Goal: Transaction & Acquisition: Download file/media

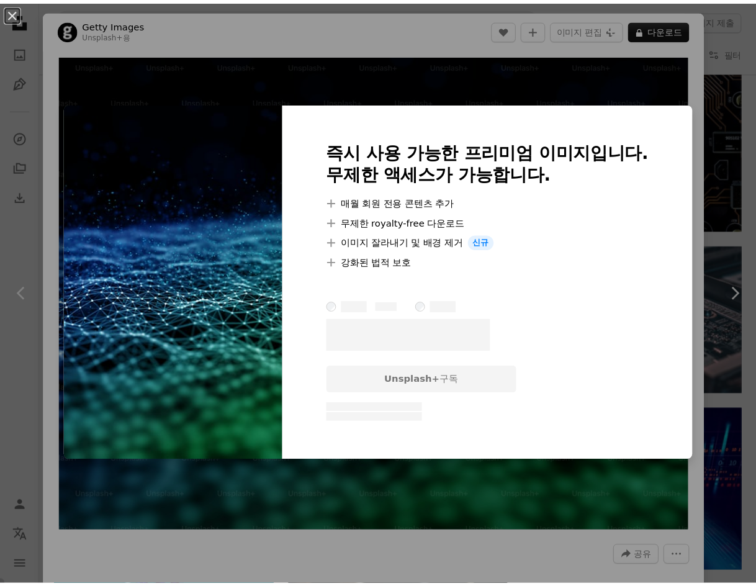
scroll to position [466, 0]
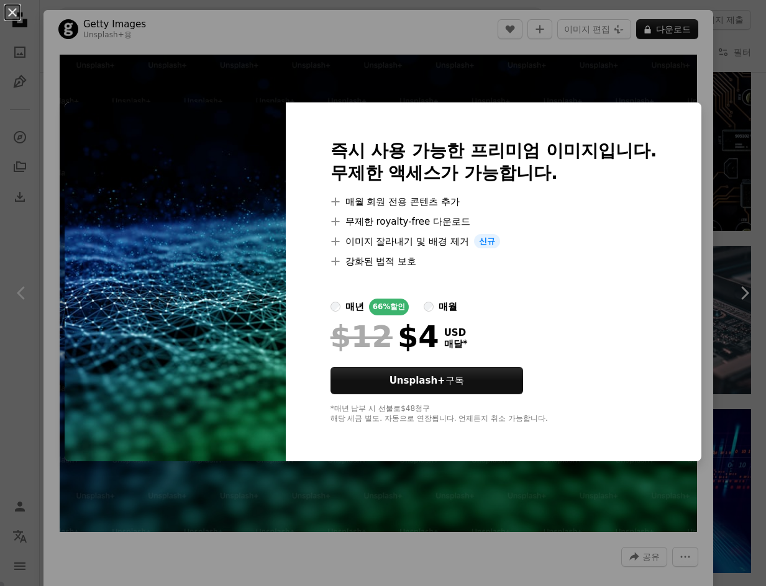
click at [593, 42] on div "An X shape 즉시 사용 가능한 프리미엄 이미지입니다. 무제한 액세스가 가능합니다. A plus sign 매월 회원 전용 콘텐츠 추가 A…" at bounding box center [383, 293] width 766 height 586
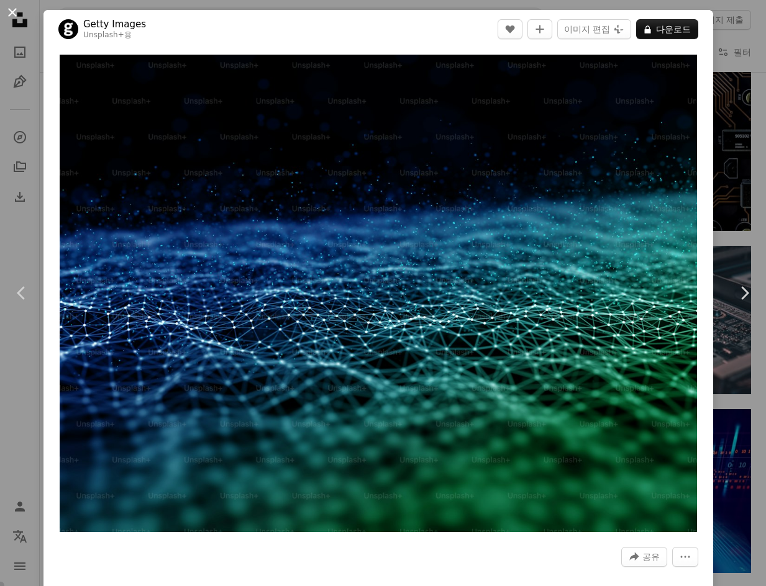
click at [14, 6] on button "An X shape" at bounding box center [12, 12] width 15 height 15
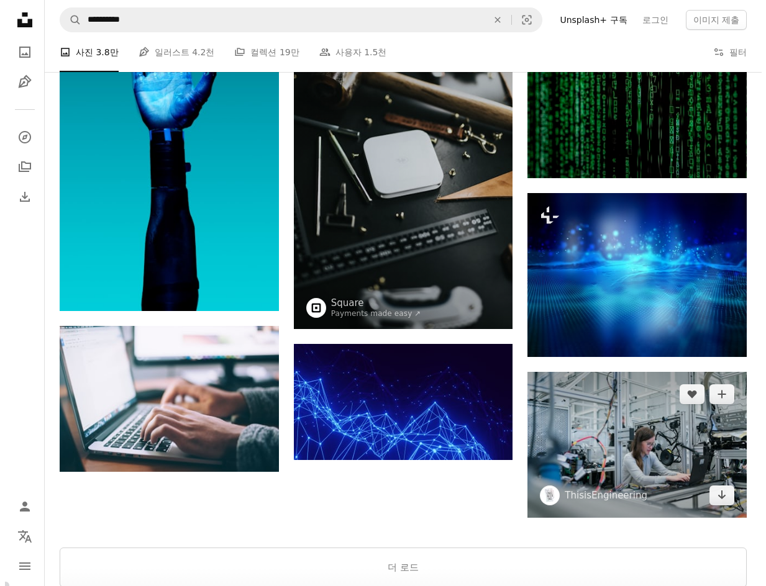
scroll to position [1009, 0]
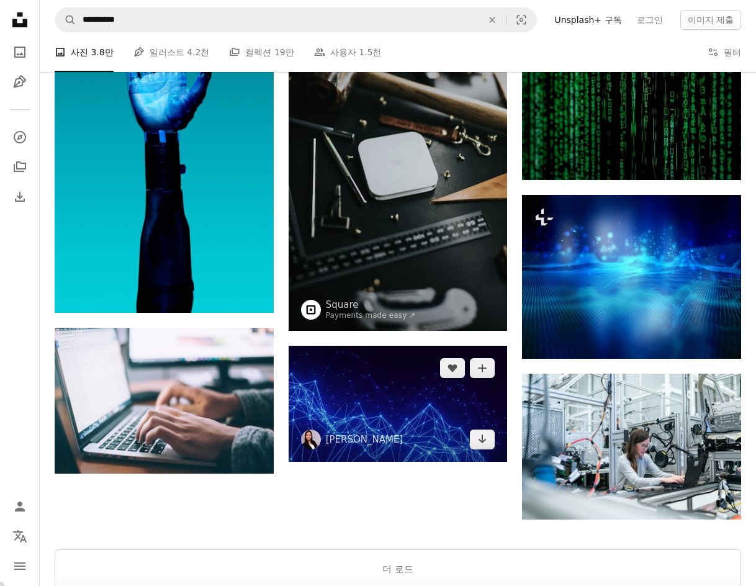
click at [411, 405] on img at bounding box center [398, 404] width 219 height 116
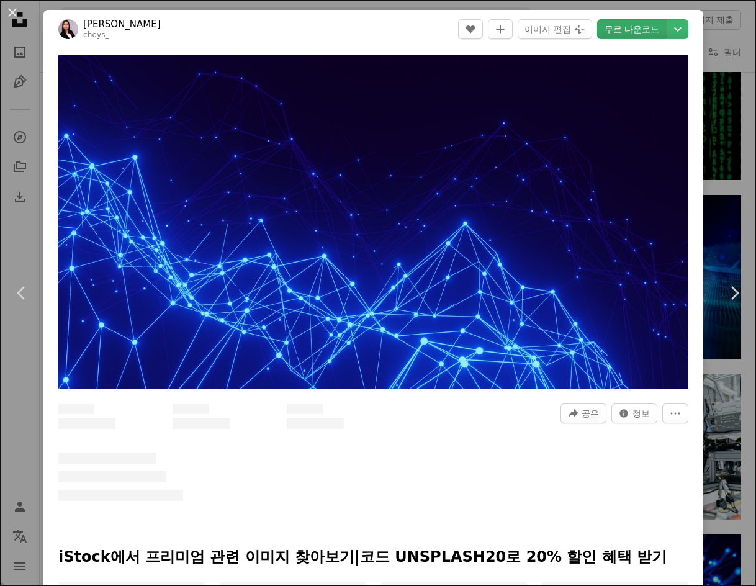
click at [643, 30] on link "무료 다운로드" at bounding box center [632, 29] width 70 height 20
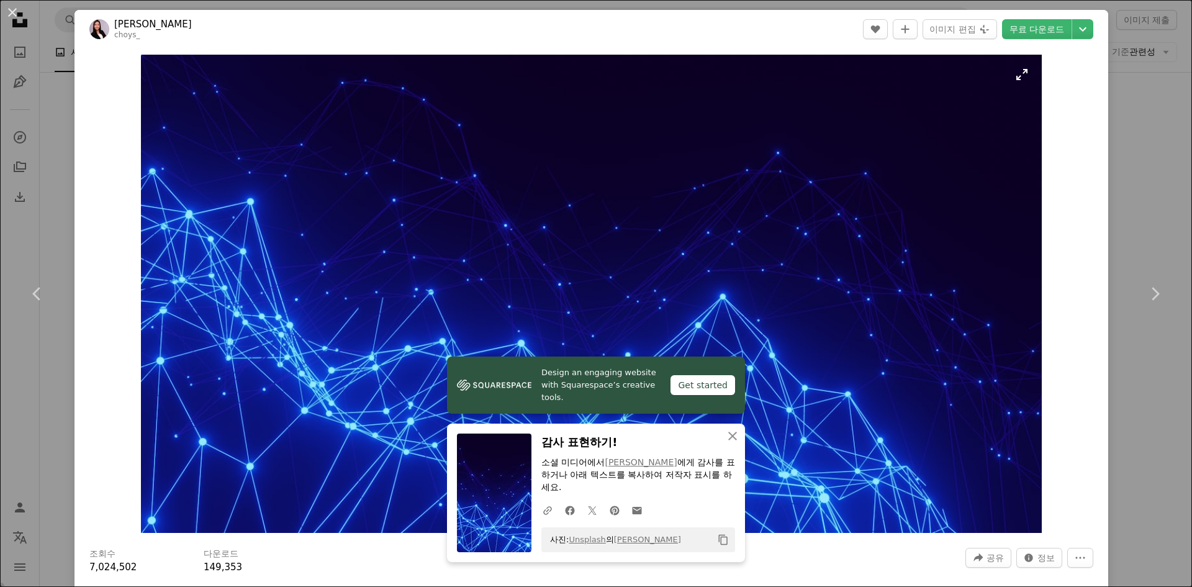
scroll to position [1143, 0]
click at [765, 28] on div "An X shape Chevron left Chevron right Conny Schneider choys_ A heart A plus sig…" at bounding box center [596, 293] width 1192 height 587
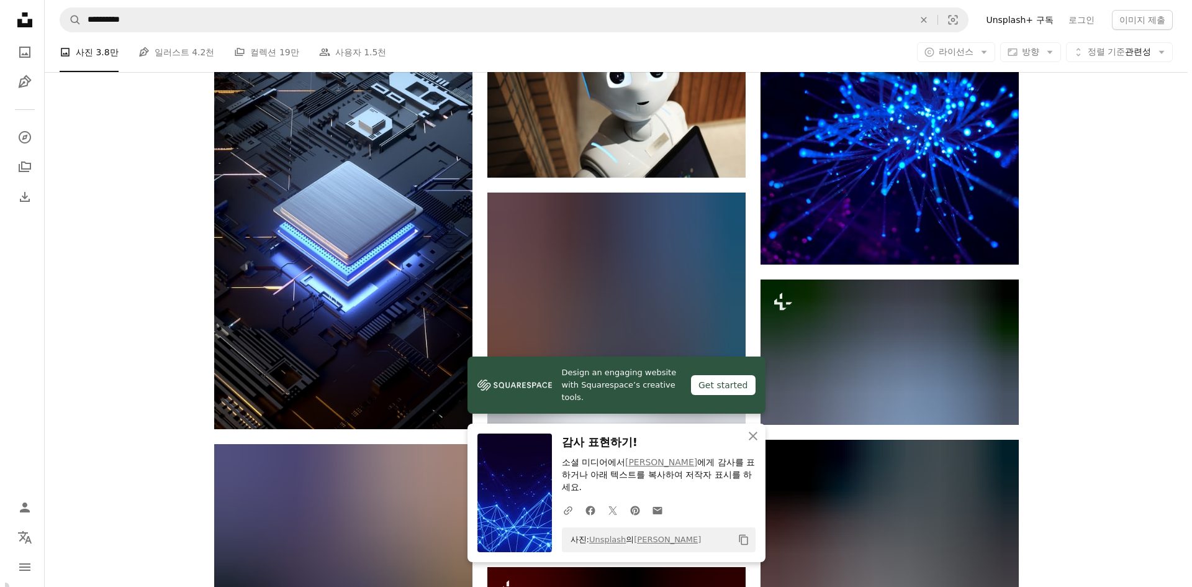
scroll to position [1556, 0]
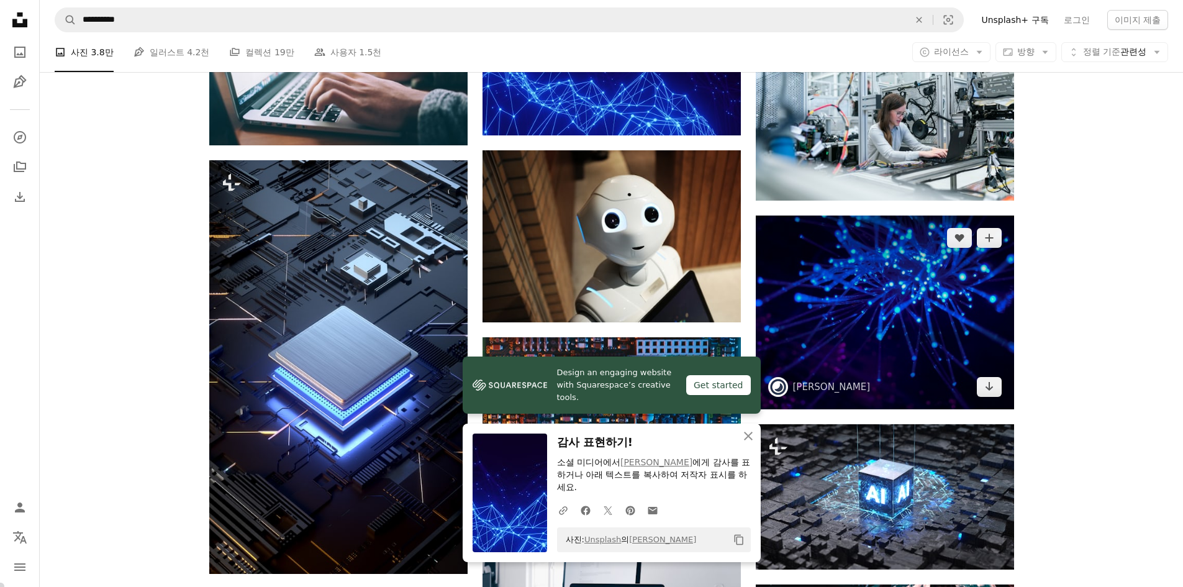
click at [765, 310] on img at bounding box center [885, 312] width 258 height 194
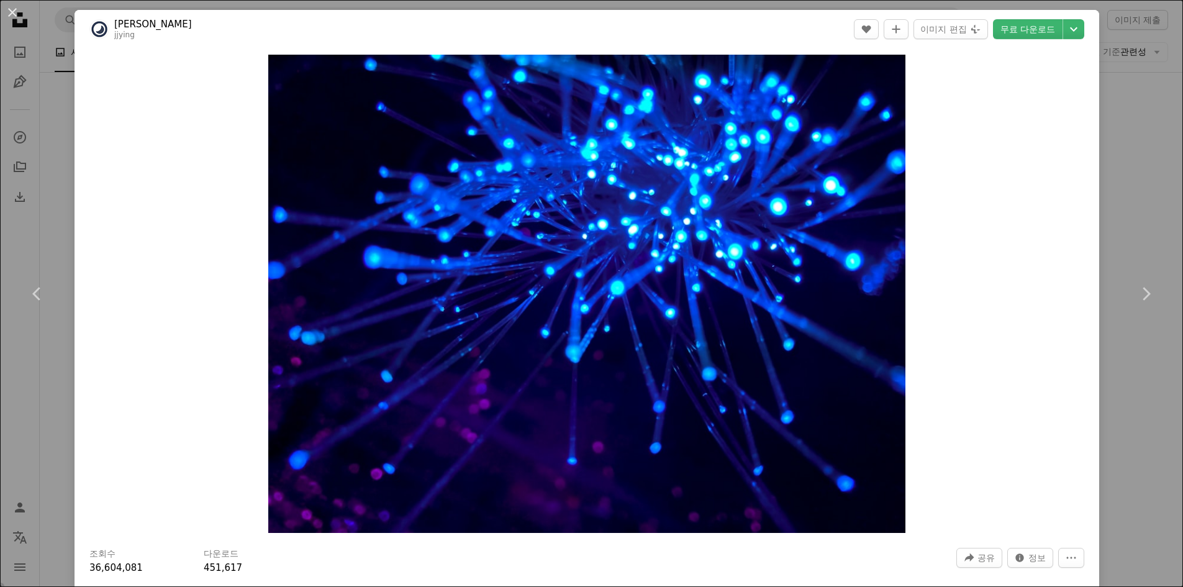
drag, startPoint x: 1033, startPoint y: 29, endPoint x: 540, endPoint y: 18, distance: 492.5
click at [765, 29] on link "무료 다운로드" at bounding box center [1028, 29] width 70 height 20
